Goal: Information Seeking & Learning: Learn about a topic

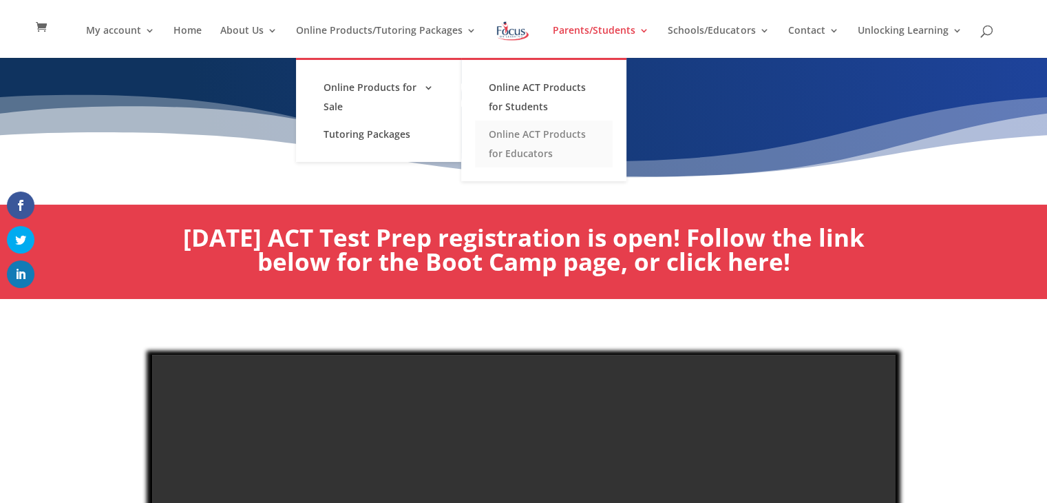
click at [532, 147] on link "Online ACT Products for Educators" at bounding box center [544, 144] width 138 height 47
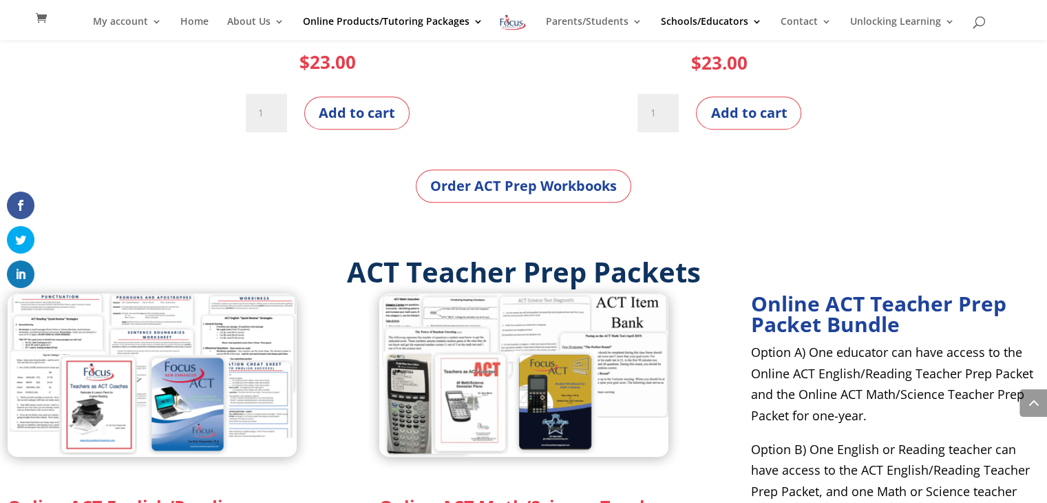
scroll to position [667, 0]
click at [531, 190] on link "Order ACT Prep Workbooks" at bounding box center [524, 185] width 216 height 33
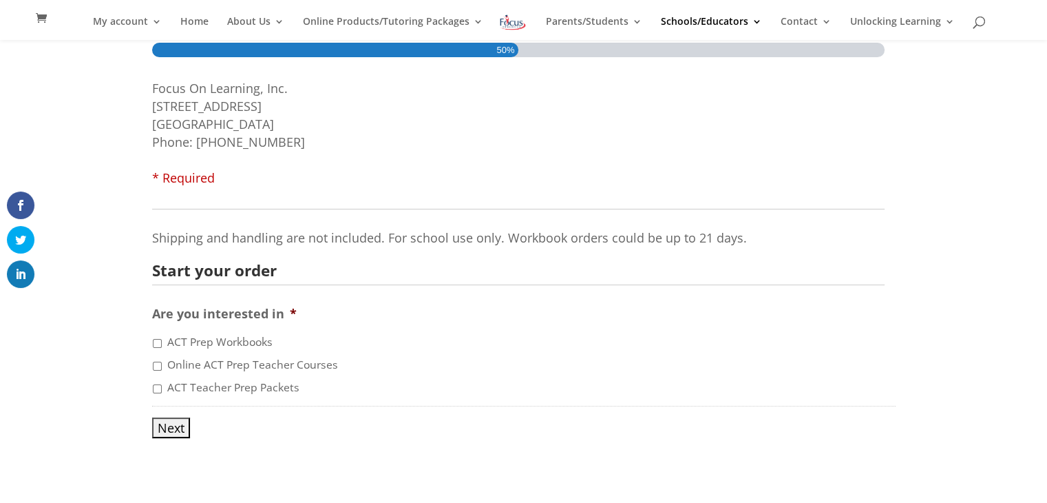
scroll to position [205, 0]
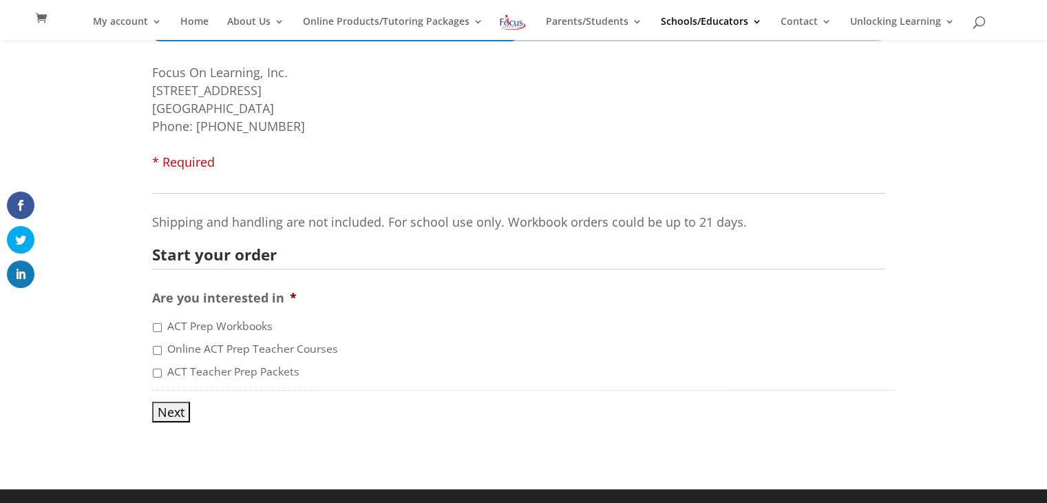
click at [153, 324] on input "ACT Prep Workbooks" at bounding box center [157, 327] width 9 height 9
checkbox input "true"
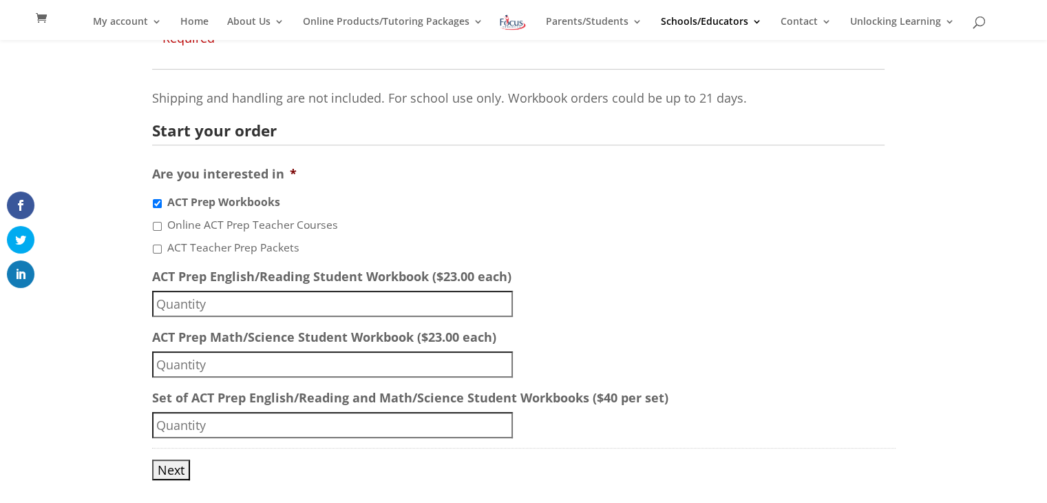
scroll to position [372, 0]
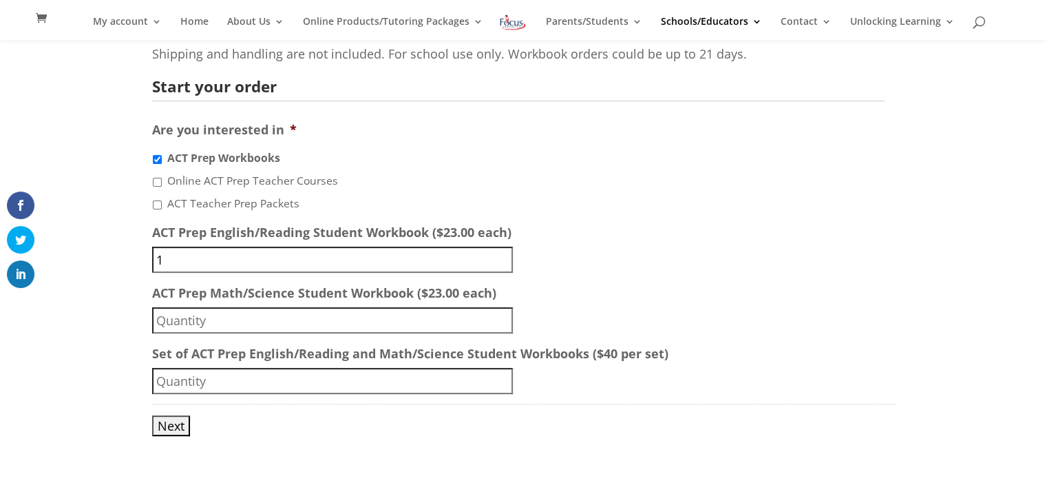
type input "1"
click at [505, 255] on input "1" at bounding box center [332, 260] width 361 height 26
click at [157, 185] on input "Online ACT Prep Teacher Courses" at bounding box center [157, 182] width 9 height 9
checkbox input "true"
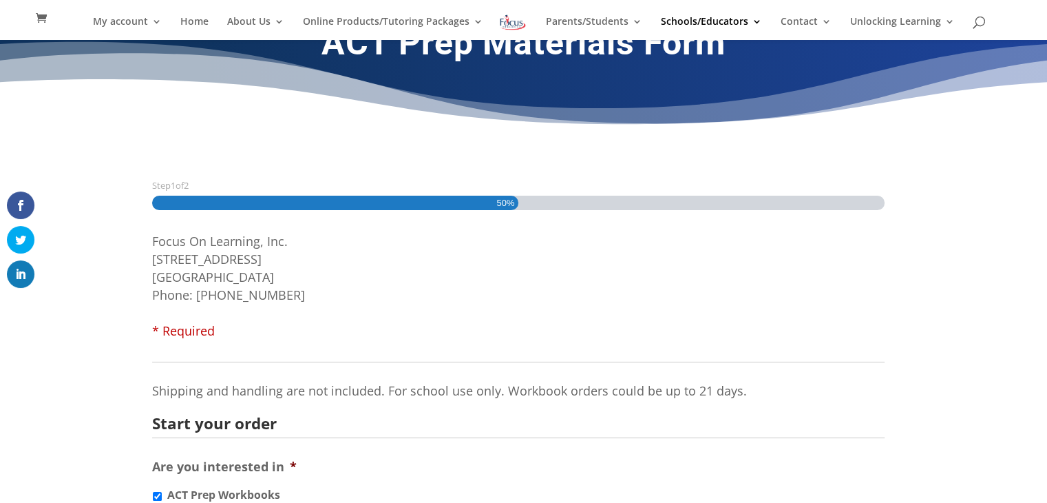
scroll to position [0, 0]
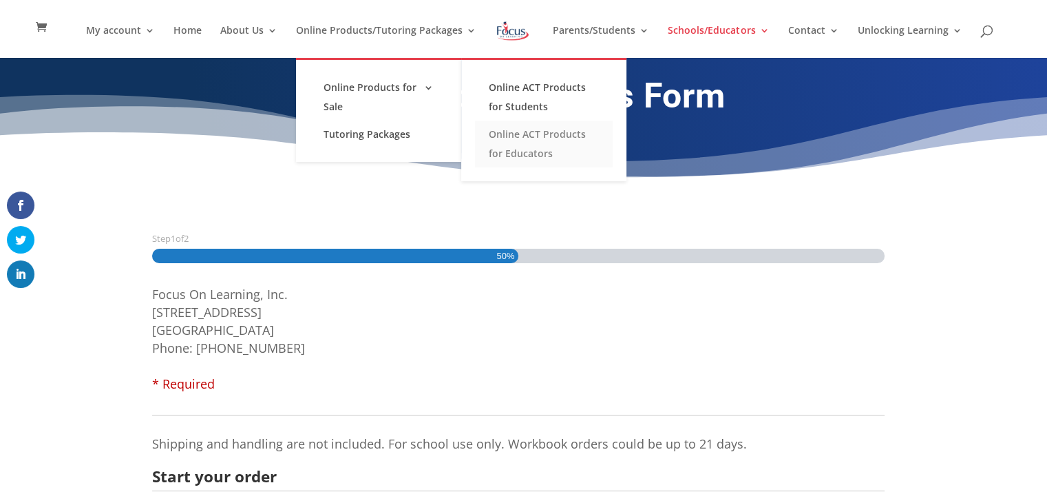
click at [523, 133] on link "Online ACT Products for Educators" at bounding box center [544, 144] width 138 height 47
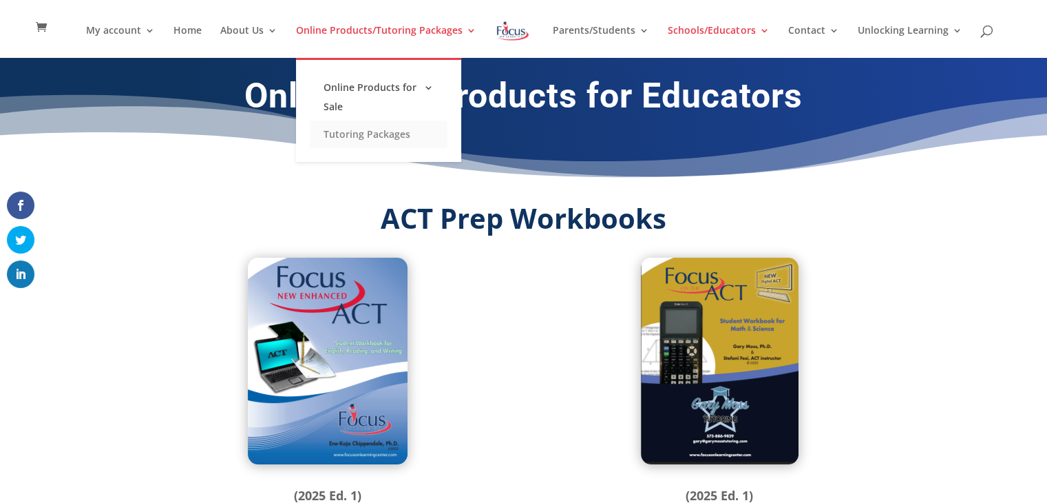
click at [375, 134] on link "Tutoring Packages" at bounding box center [379, 135] width 138 height 28
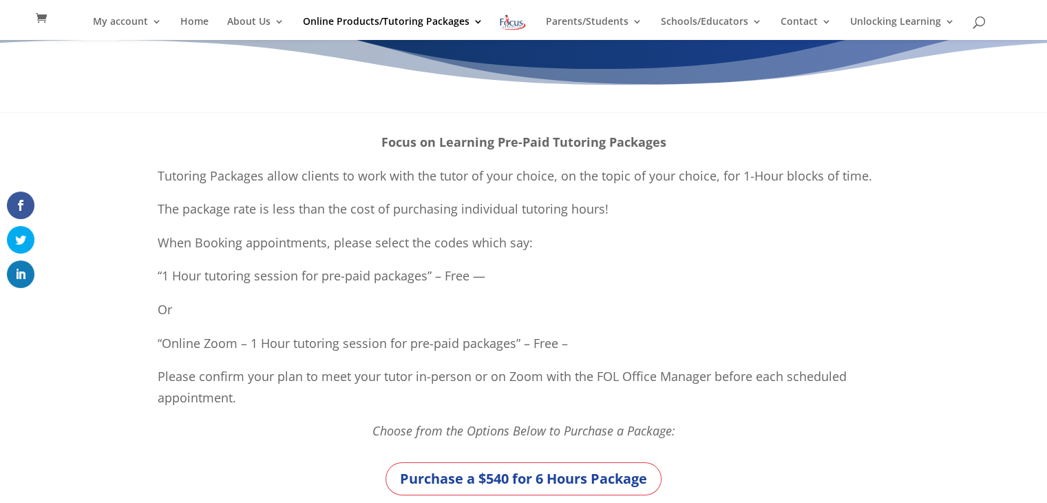
scroll to position [74, 0]
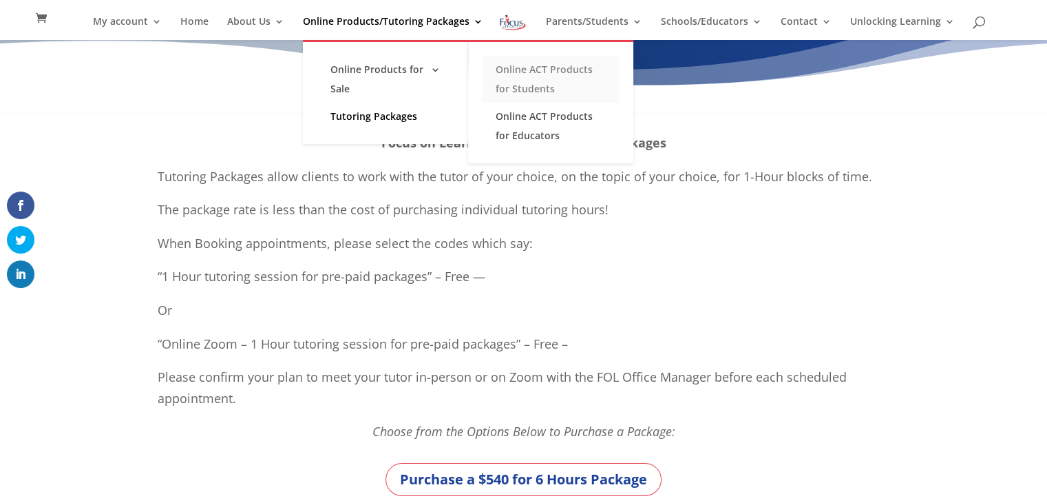
click at [540, 76] on link "Online ACT Products for Students" at bounding box center [551, 79] width 138 height 47
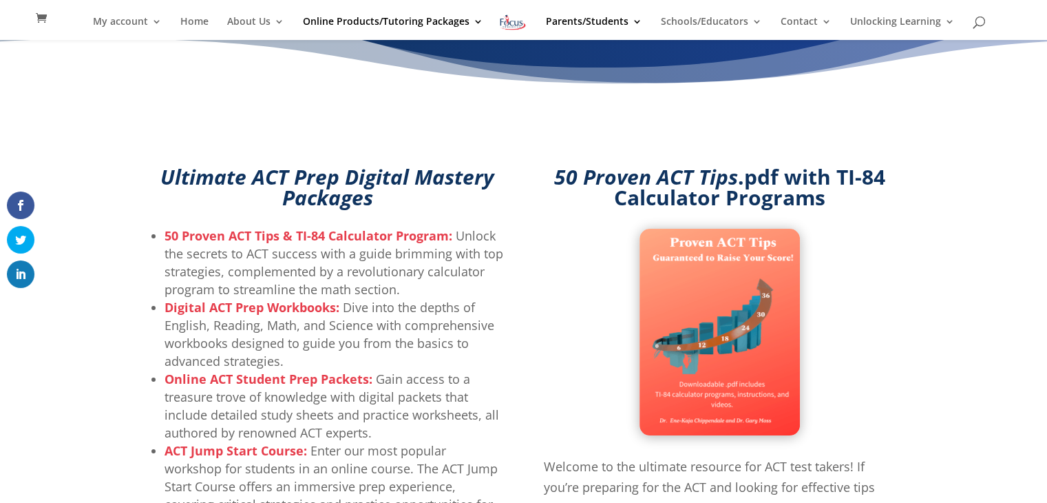
scroll to position [67, 0]
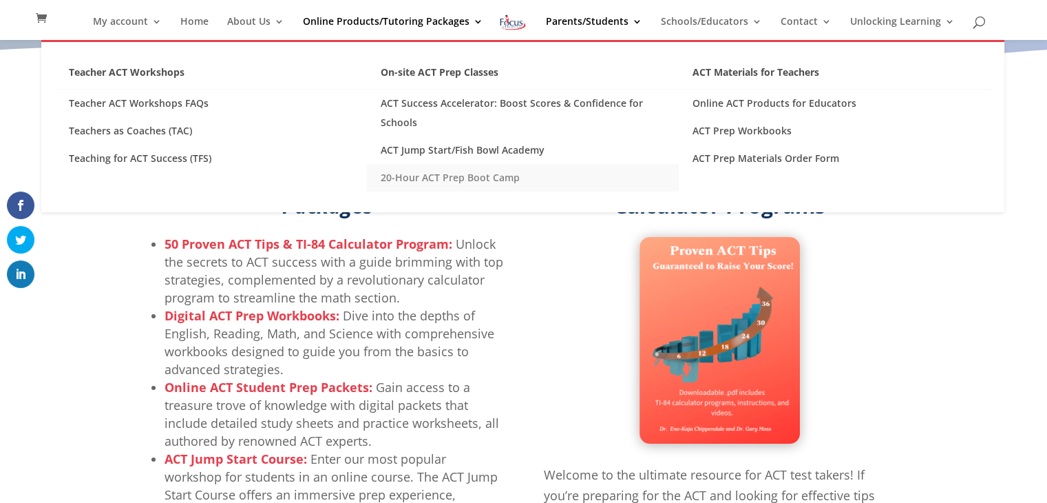
click at [489, 172] on link "20-Hour ACT Prep Boot Camp" at bounding box center [523, 178] width 312 height 28
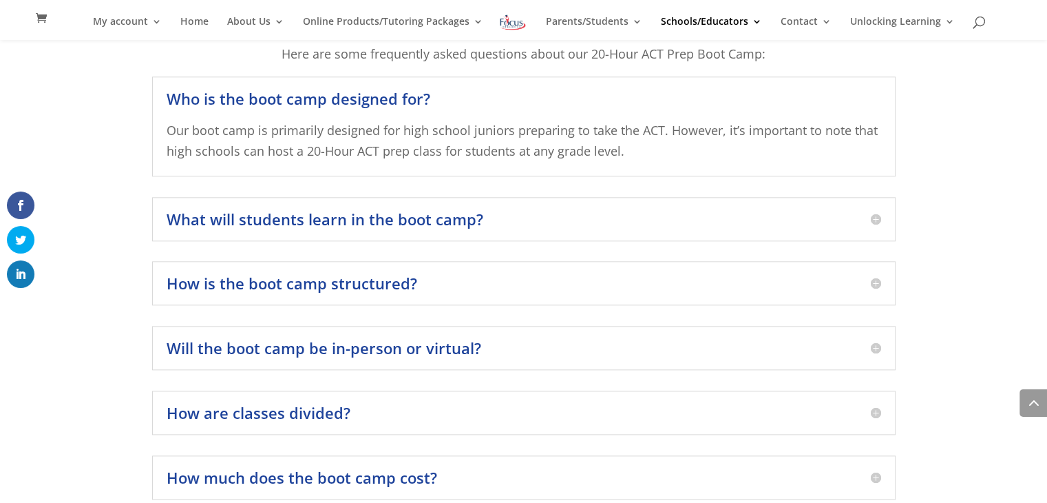
scroll to position [1548, 0]
click at [862, 211] on h5 "What will students learn in the boot camp?" at bounding box center [524, 218] width 715 height 15
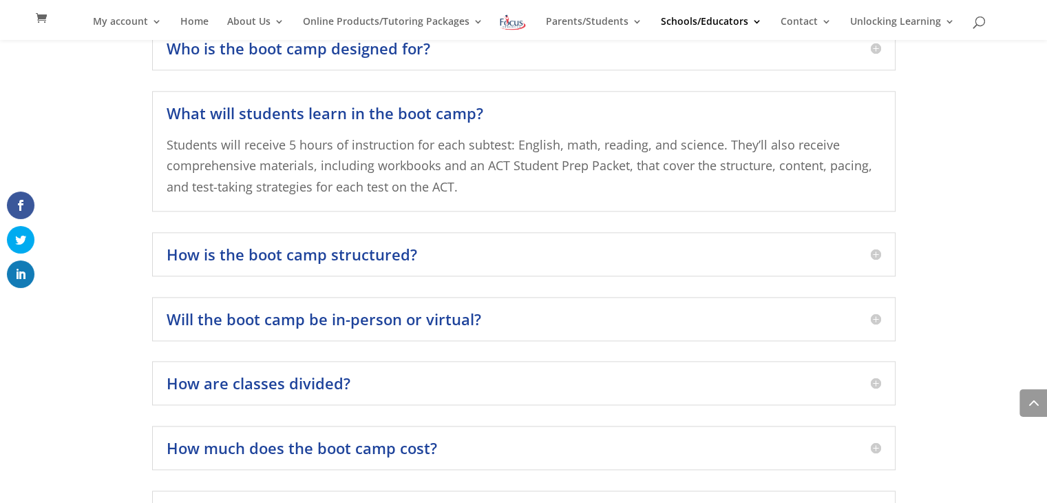
scroll to position [1603, 0]
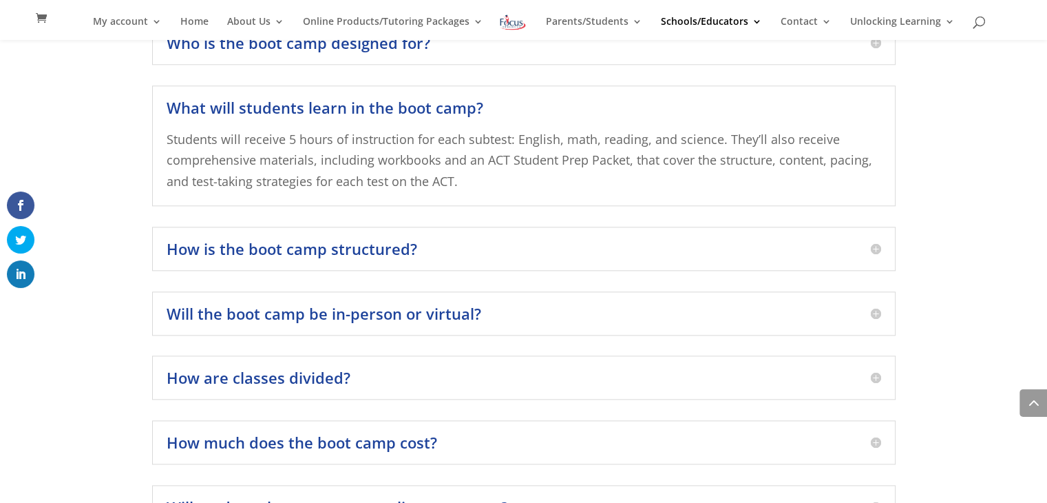
click at [879, 241] on h5 "How is the boot camp structured?" at bounding box center [524, 248] width 715 height 15
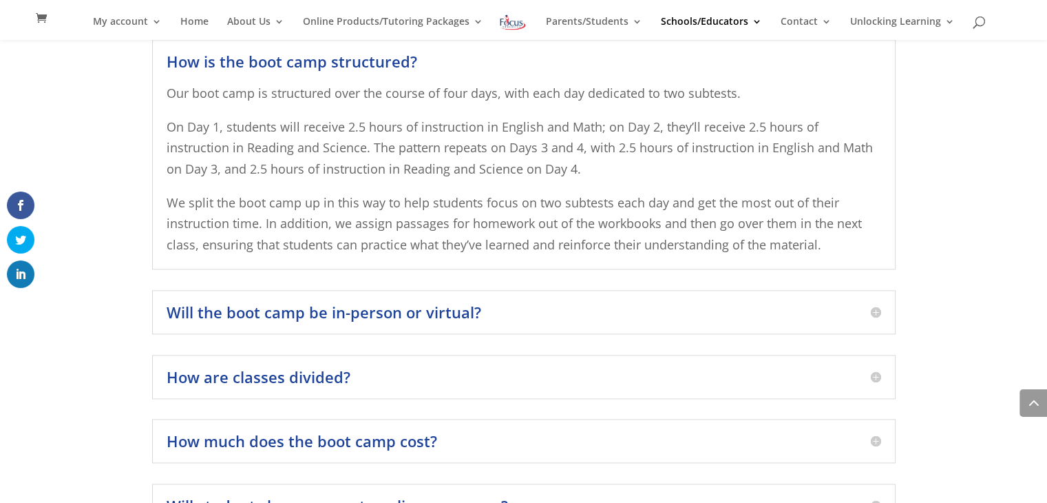
scroll to position [1715, 0]
click at [872, 303] on h5 "Will the boot camp be in-person or virtual?" at bounding box center [524, 310] width 715 height 15
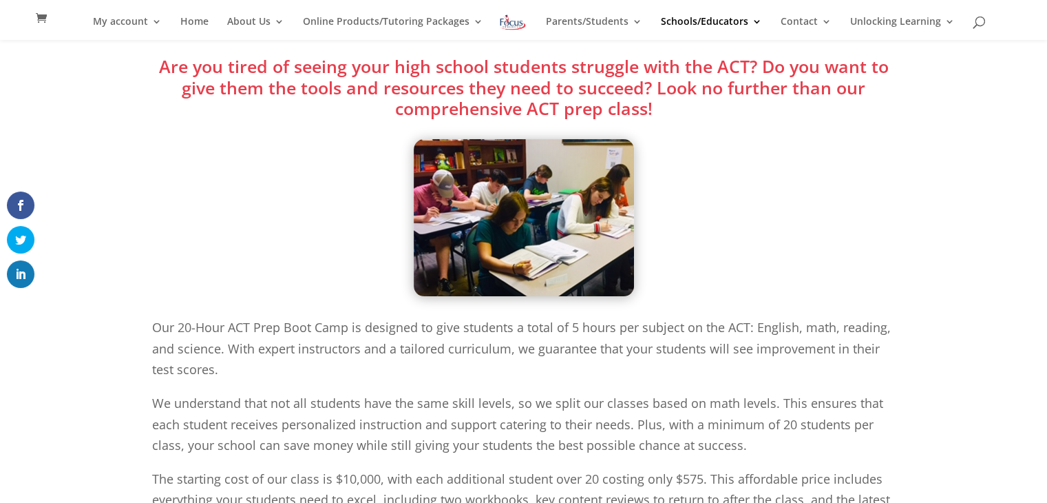
scroll to position [0, 0]
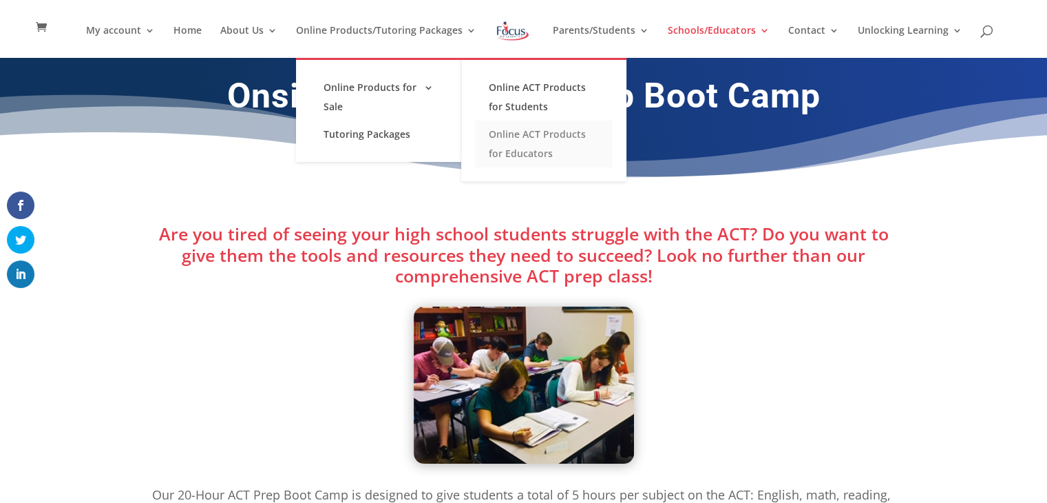
click at [534, 137] on link "Online ACT Products for Educators" at bounding box center [544, 144] width 138 height 47
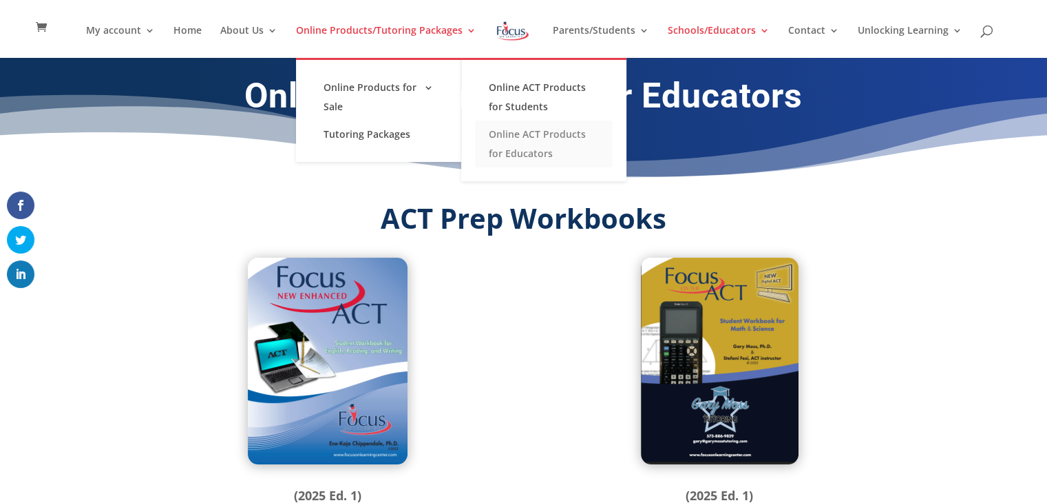
click at [534, 147] on link "Online ACT Products for Educators" at bounding box center [544, 144] width 138 height 47
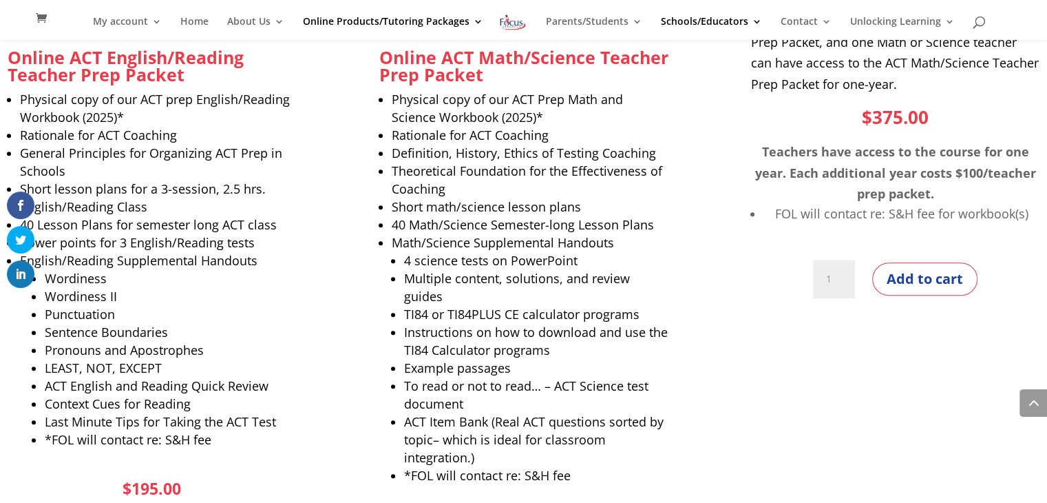
scroll to position [1116, 0]
